Goal: Task Accomplishment & Management: Use online tool/utility

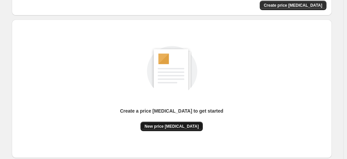
scroll to position [67, 0]
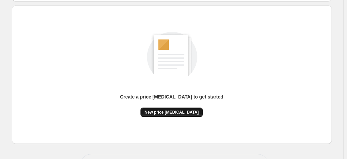
click at [188, 115] on span "New price change job" at bounding box center [172, 112] width 54 height 5
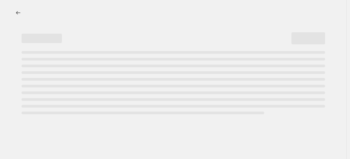
select select "percentage"
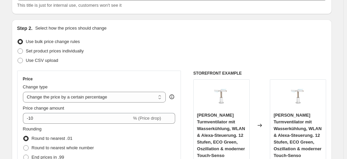
scroll to position [135, 0]
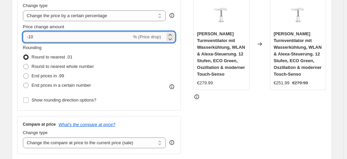
click at [58, 39] on input "-10" at bounding box center [77, 37] width 109 height 11
type input "-1"
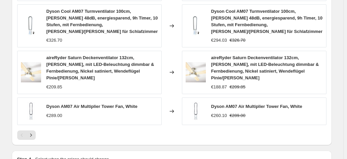
scroll to position [539, 0]
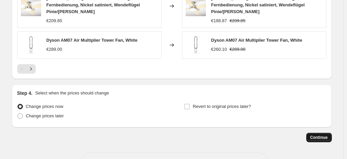
type input "-30"
click at [325, 135] on span "Continue" at bounding box center [319, 137] width 18 height 5
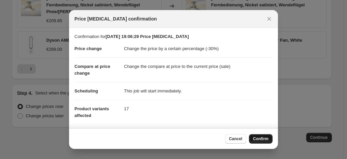
click at [254, 140] on span "Confirm" at bounding box center [261, 138] width 16 height 5
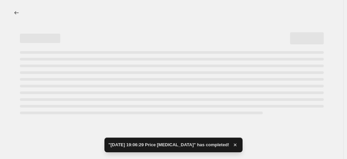
select select "percentage"
